Goal: Task Accomplishment & Management: Use online tool/utility

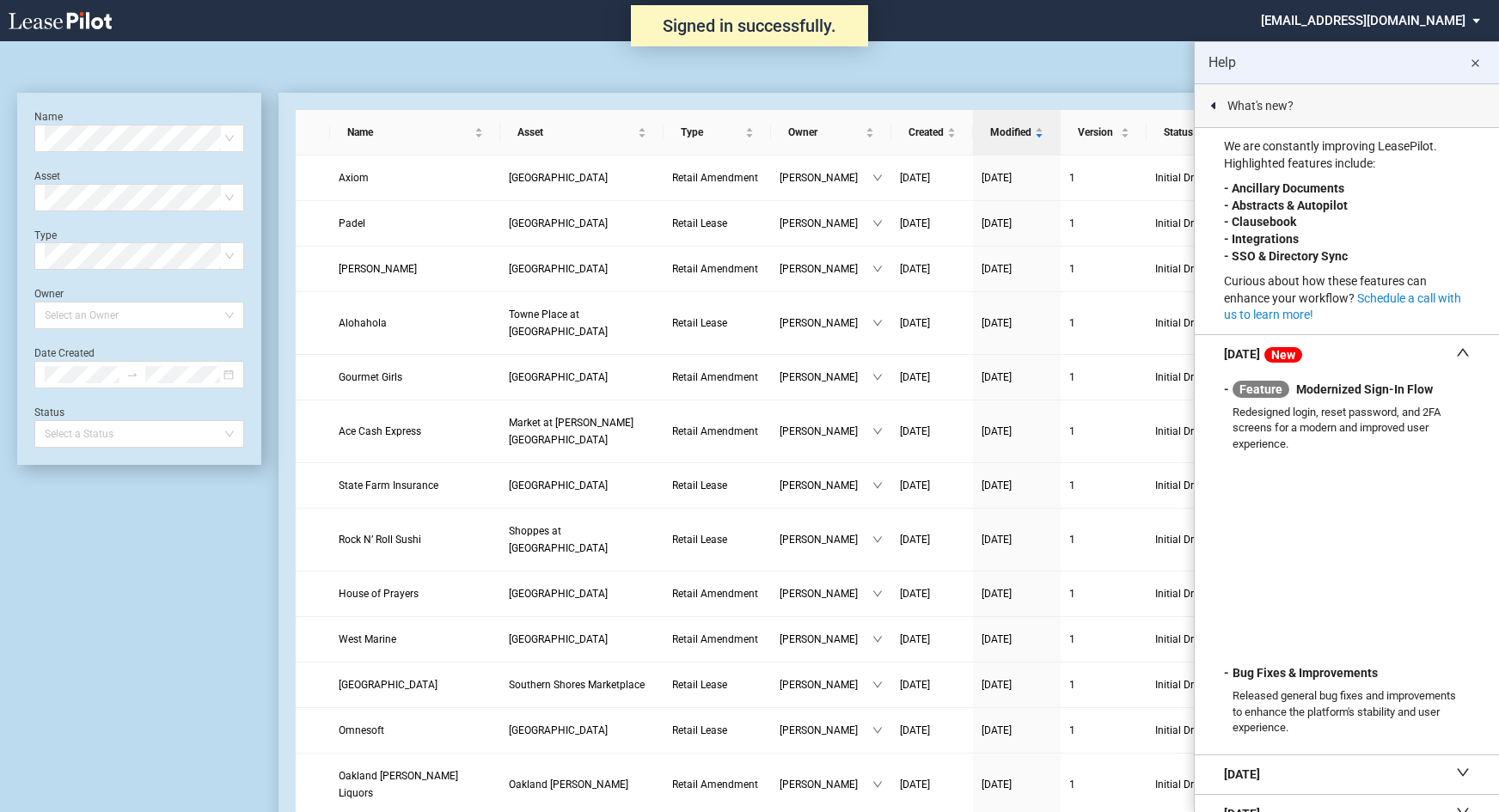
click at [1475, 62] on md-icon "close" at bounding box center [1475, 64] width 21 height 21
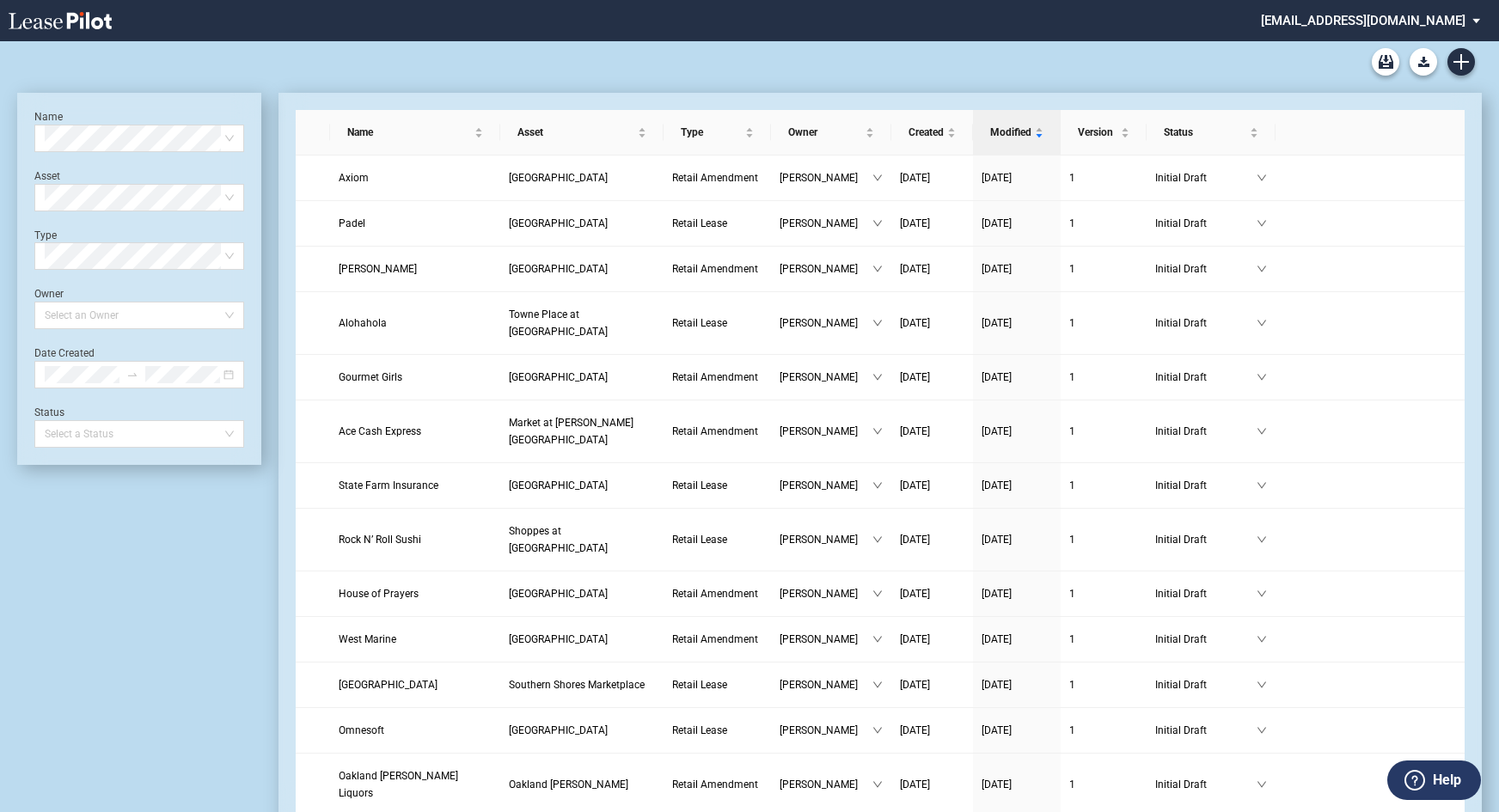
click at [1403, 19] on md-select "nschechter@kleinenterprises.com Change Password 2-Factor Authentication Form Ma…" at bounding box center [1377, 19] width 236 height 39
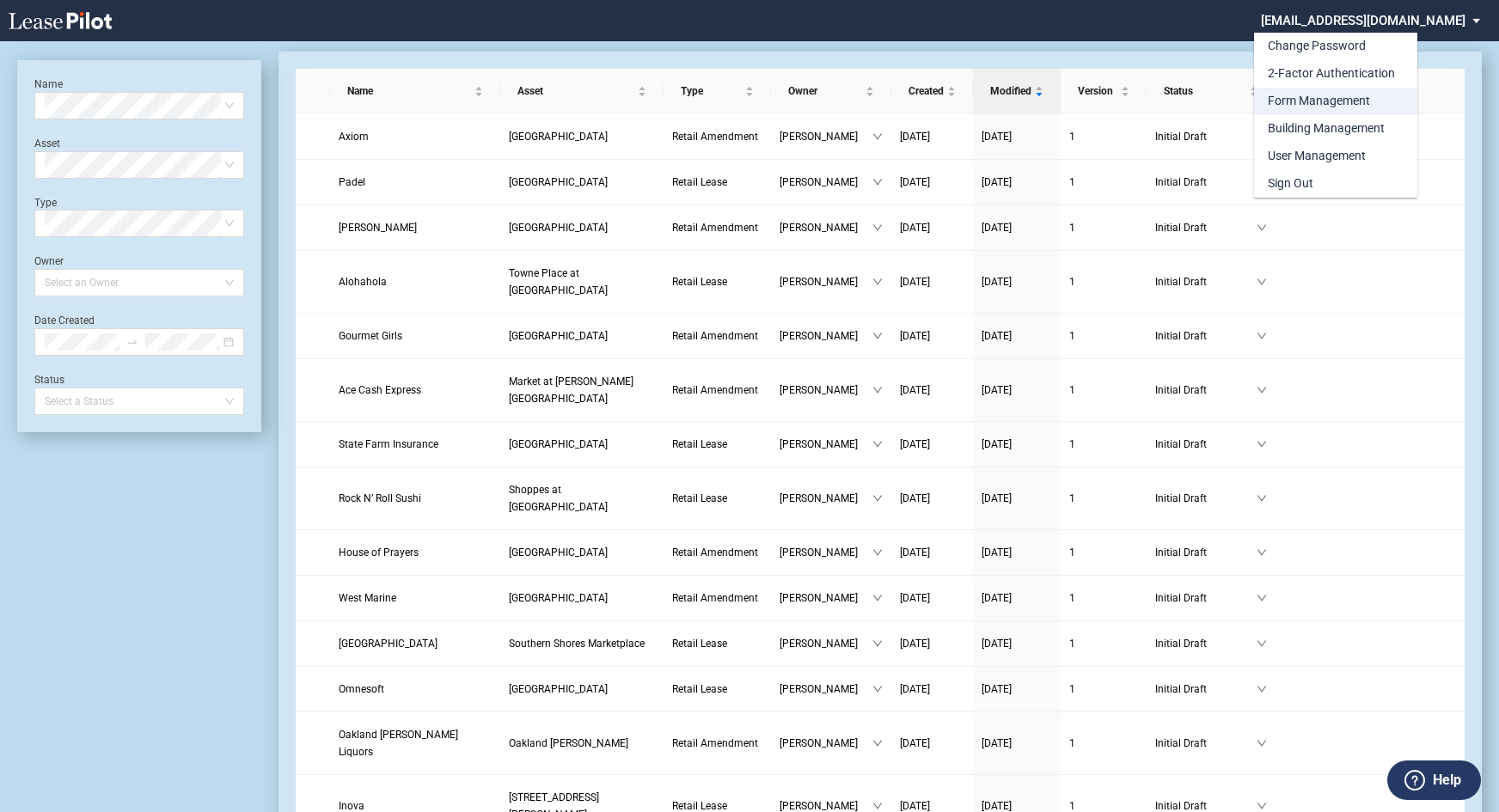
click at [1330, 97] on div "Form Management" at bounding box center [1319, 101] width 102 height 17
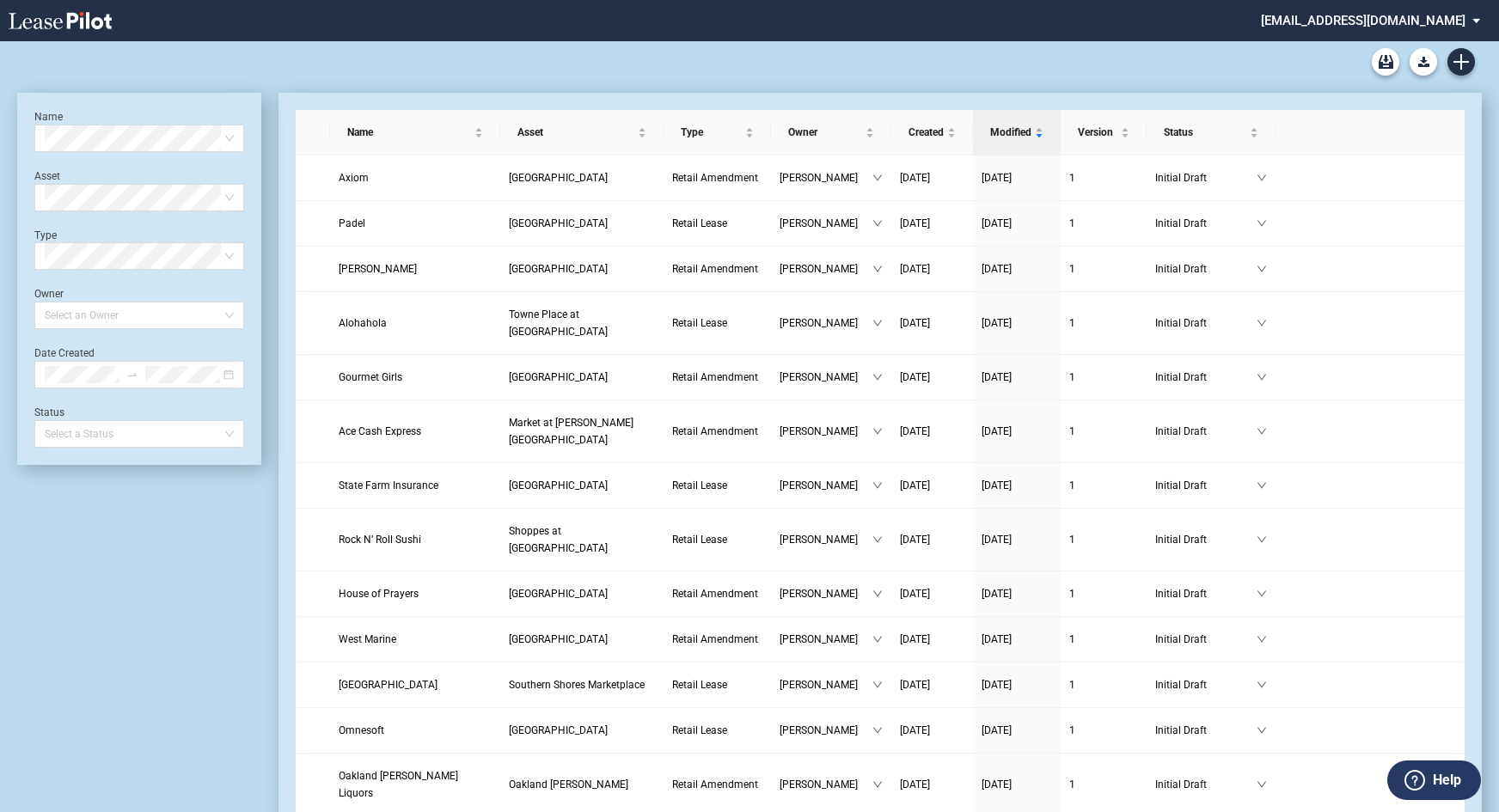
scroll to position [41, 0]
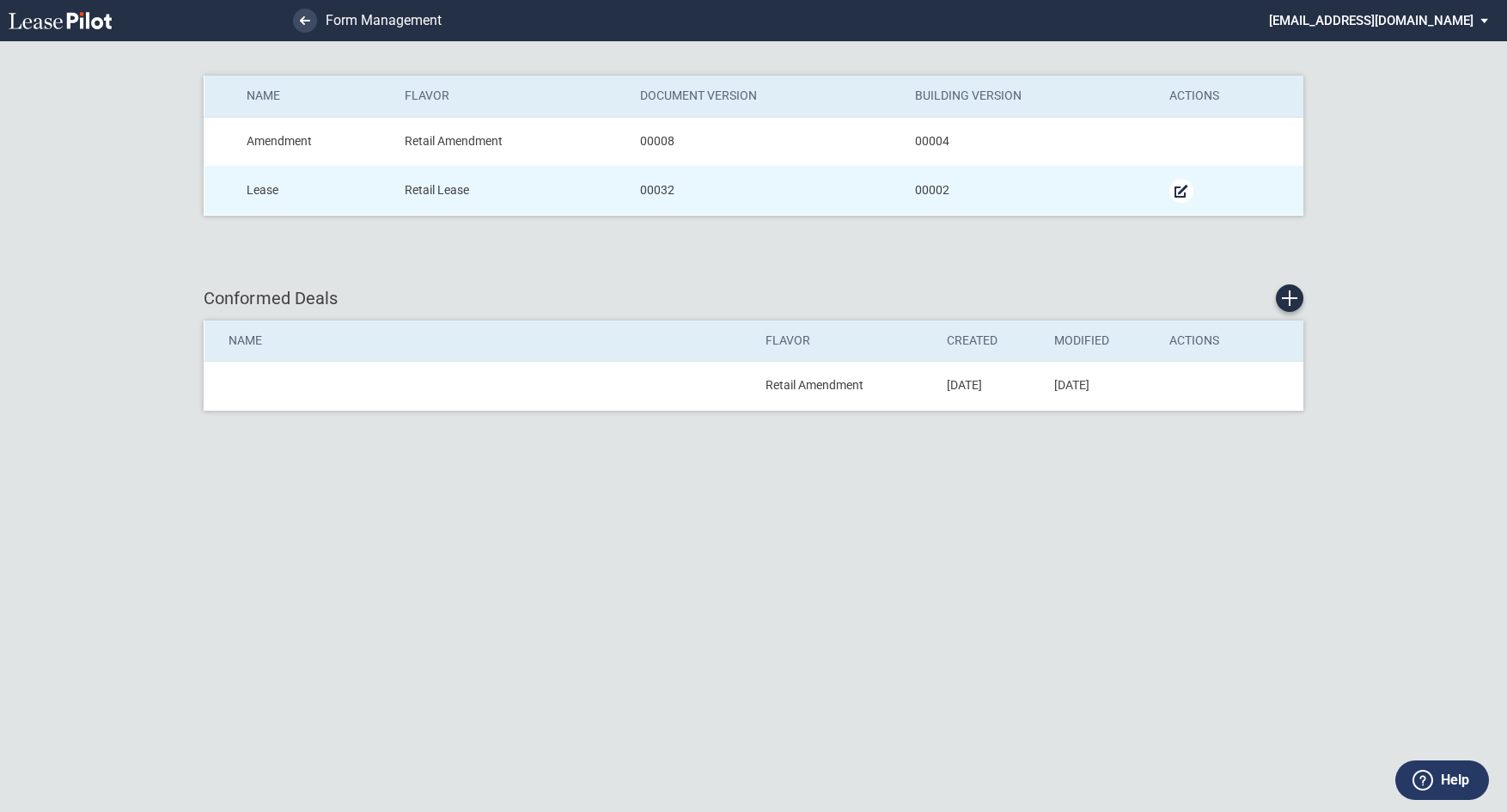
click at [1188, 188] on md-icon "Manage Form" at bounding box center [1182, 191] width 21 height 21
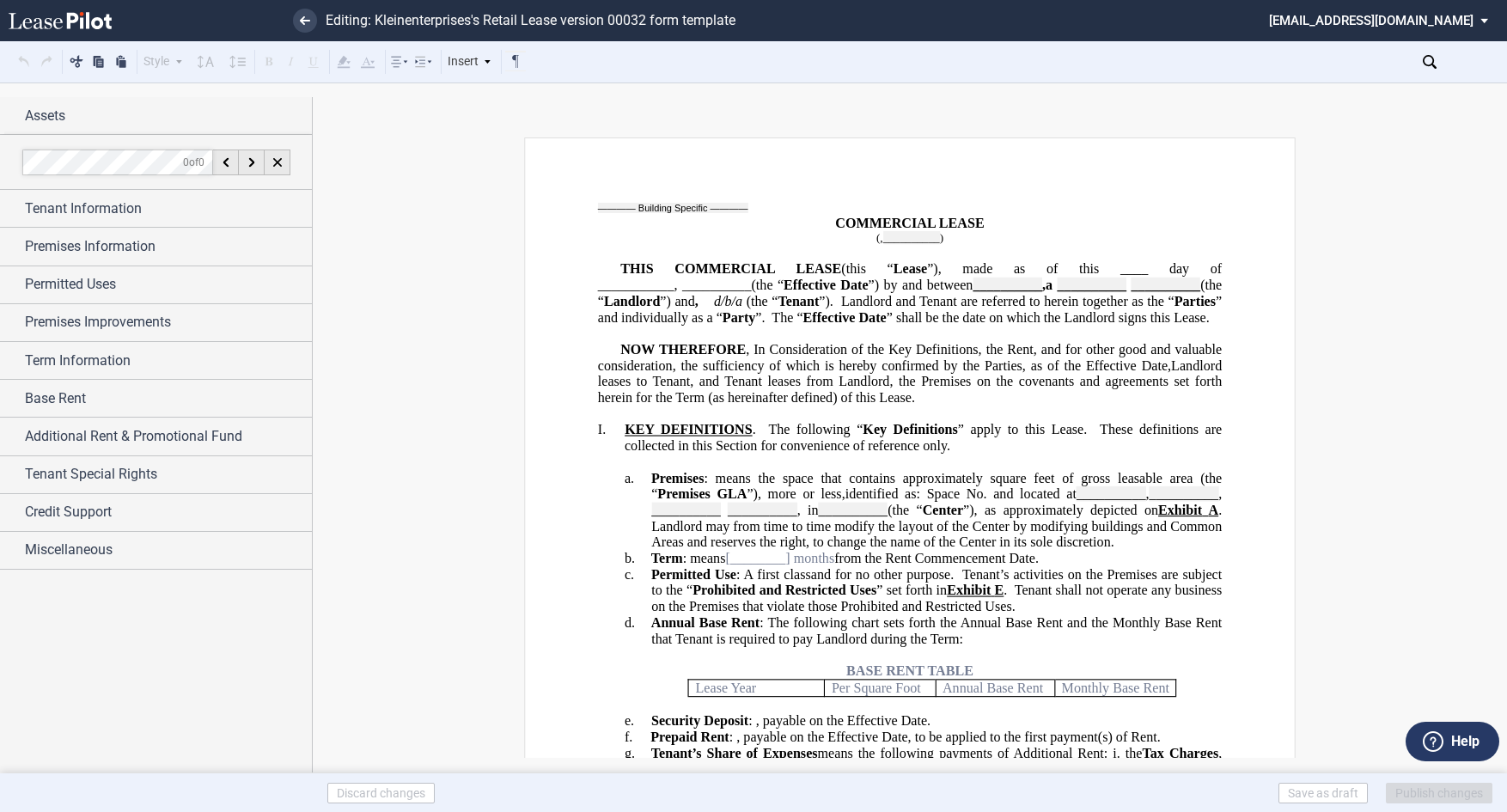
drag, startPoint x: 1303, startPoint y: 0, endPoint x: 1022, endPoint y: 104, distance: 299.6
click at [1022, 104] on div "Style Normal 8pt 9pt 10pt 10.5pt 11pt 12pt 14pt 16pt Normal 1 1.15 1.5 2 3 No C…" at bounding box center [753, 420] width 1507 height 676
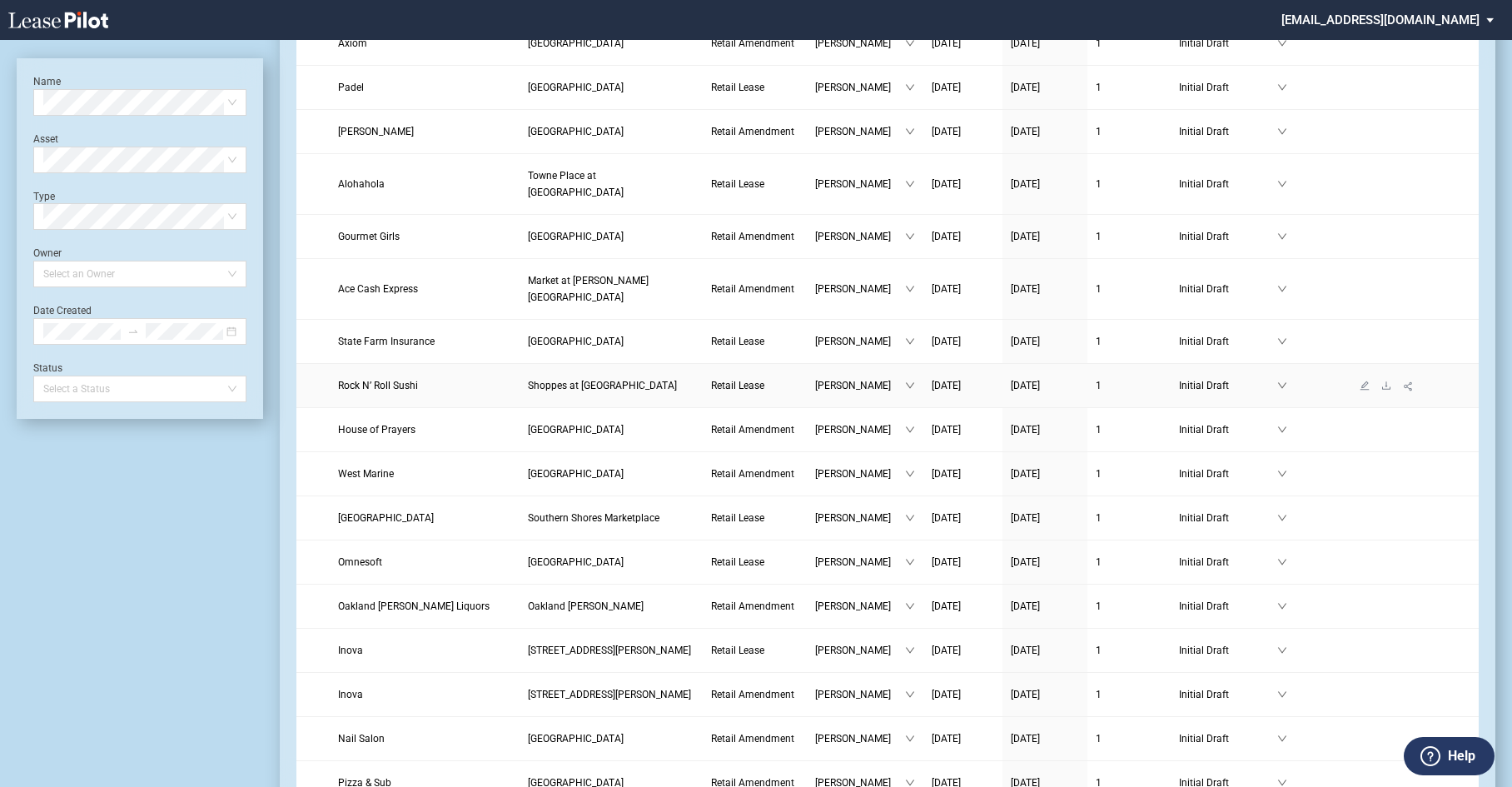
scroll to position [166, 0]
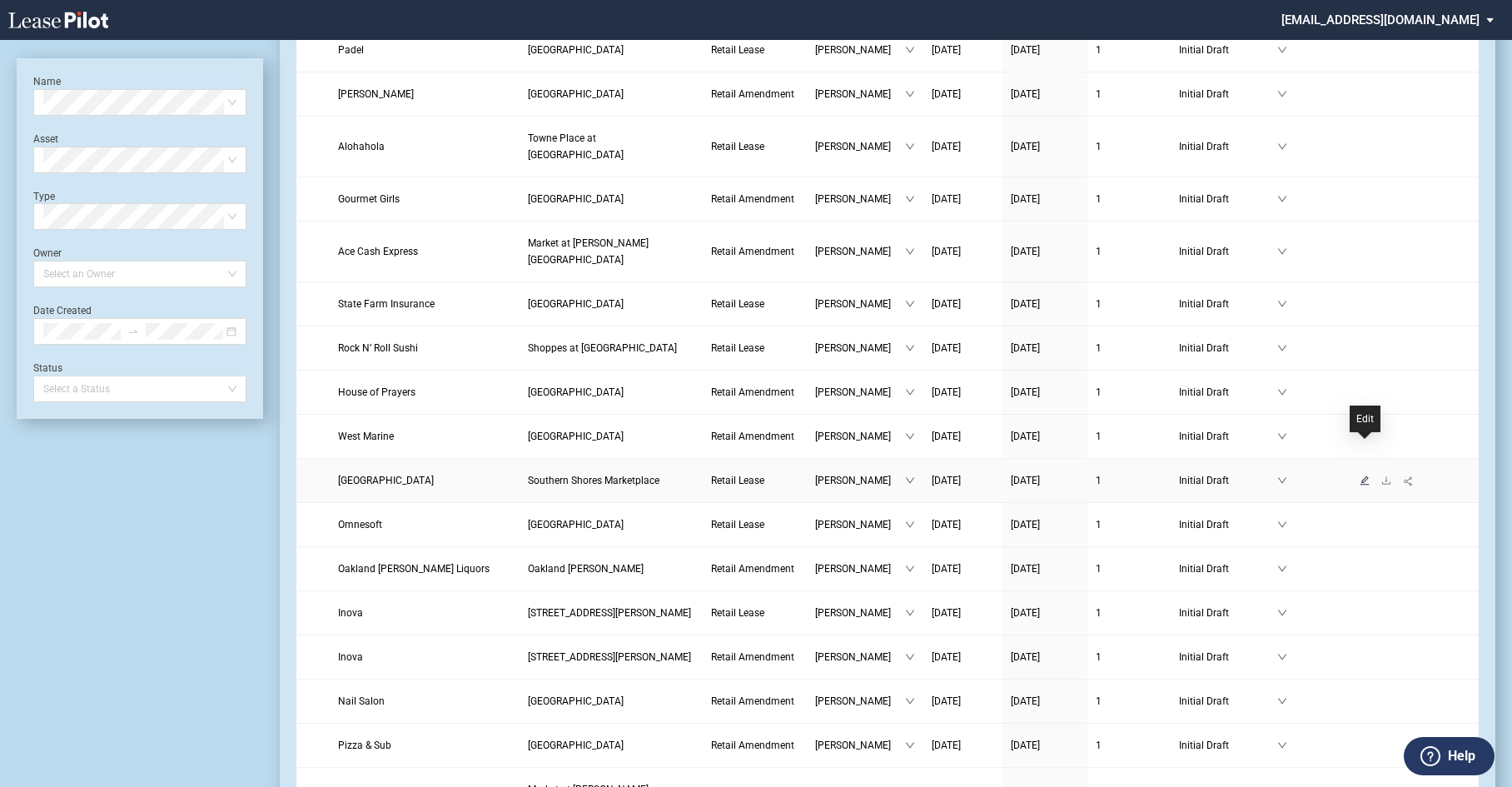
click at [1364, 476] on icon "edit" at bounding box center [1365, 480] width 9 height 9
